Goal: Check status: Check status

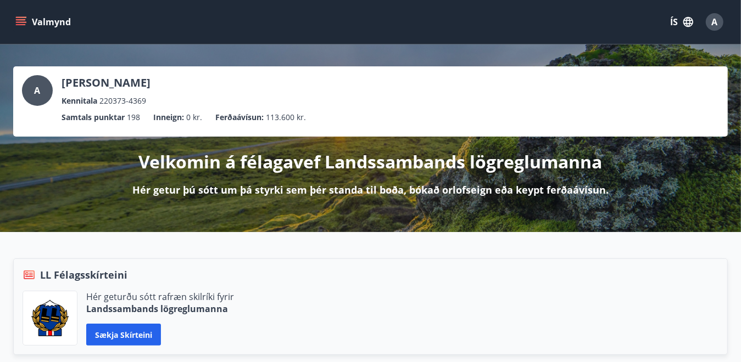
click at [25, 23] on icon "menu" at bounding box center [20, 21] width 11 height 11
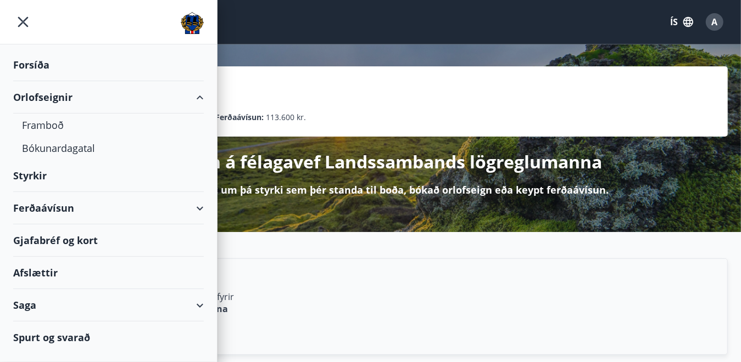
click at [83, 298] on div "Saga" at bounding box center [108, 305] width 191 height 32
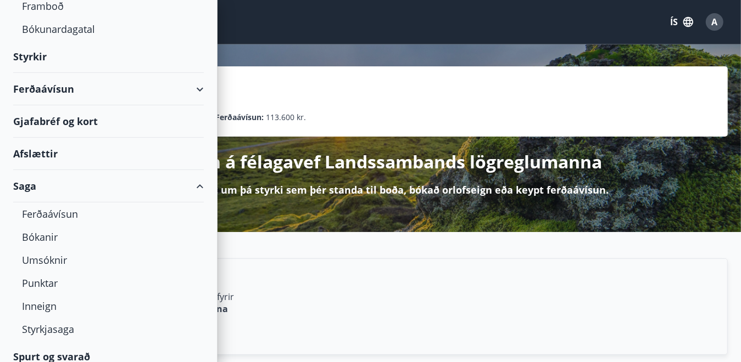
scroll to position [122, 0]
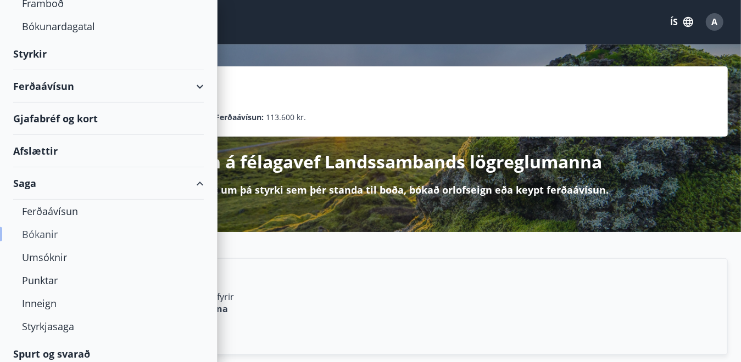
click at [53, 235] on div "Bókanir" at bounding box center [108, 234] width 173 height 23
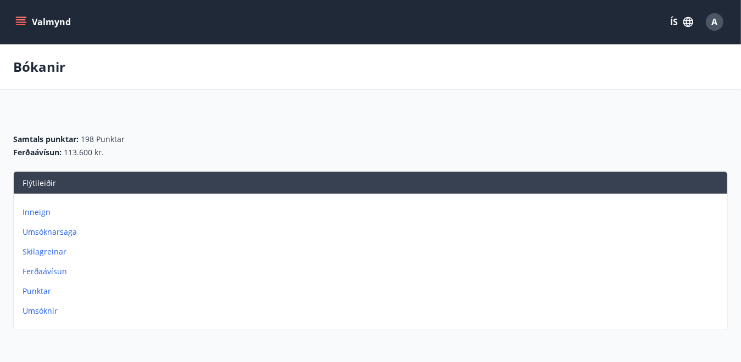
scroll to position [108, 0]
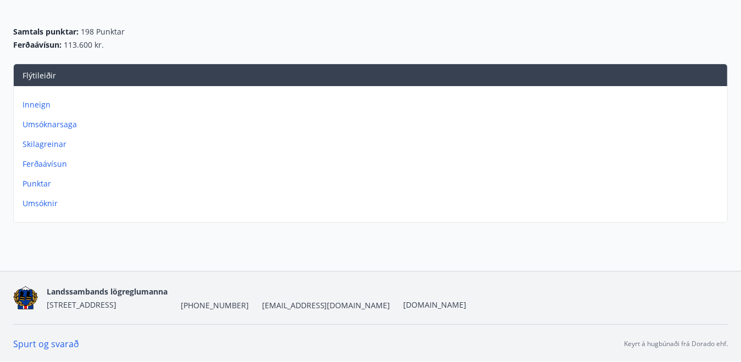
click at [37, 108] on p "Inneign" at bounding box center [373, 104] width 700 height 11
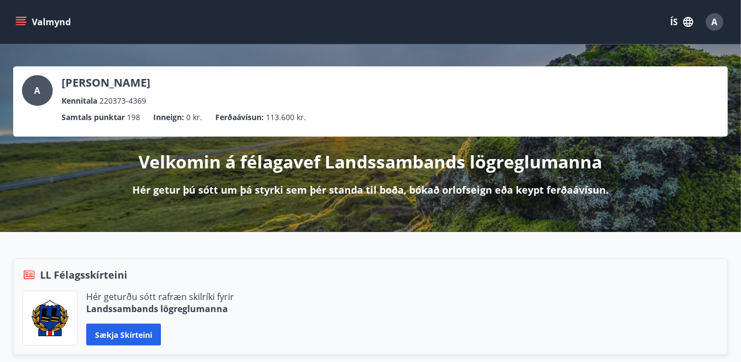
click at [20, 20] on icon "menu" at bounding box center [20, 21] width 11 height 11
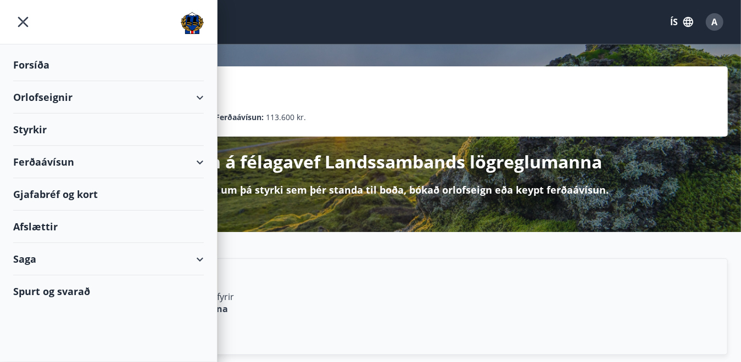
click at [23, 256] on div "Saga" at bounding box center [108, 259] width 191 height 32
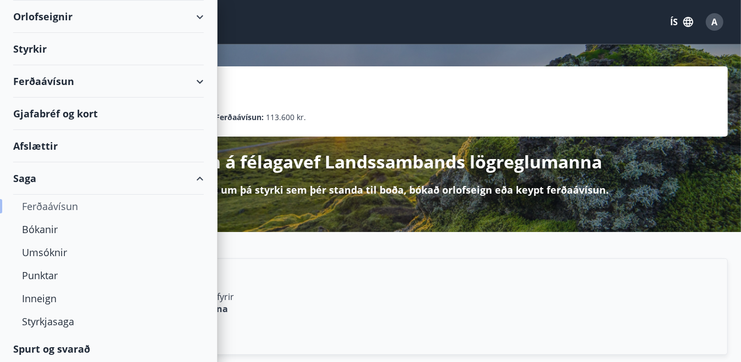
scroll to position [82, 0]
click at [62, 206] on div "Ferðaávísun" at bounding box center [108, 205] width 173 height 23
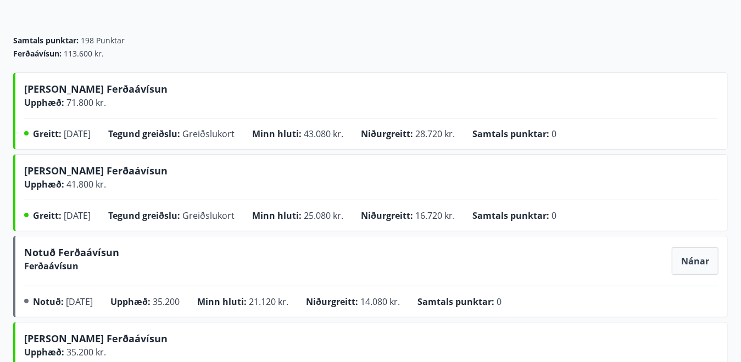
scroll to position [100, 0]
